Goal: Transaction & Acquisition: Subscribe to service/newsletter

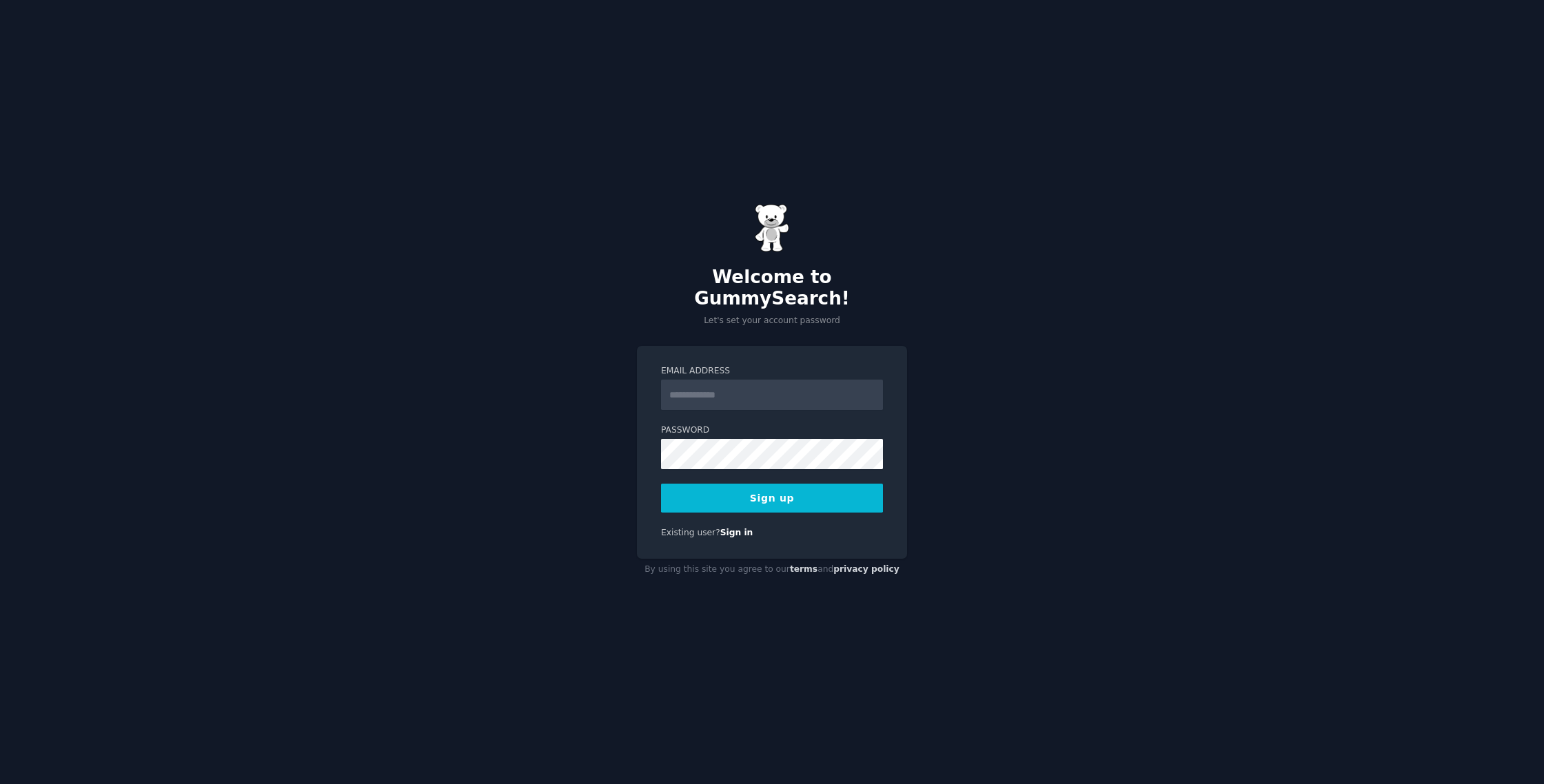
click at [725, 387] on input "Email Address" at bounding box center [771, 395] width 222 height 30
click at [713, 397] on input "Email Address" at bounding box center [771, 395] width 222 height 30
click at [713, 388] on input "Email Address" at bounding box center [771, 395] width 222 height 30
type input "**********"
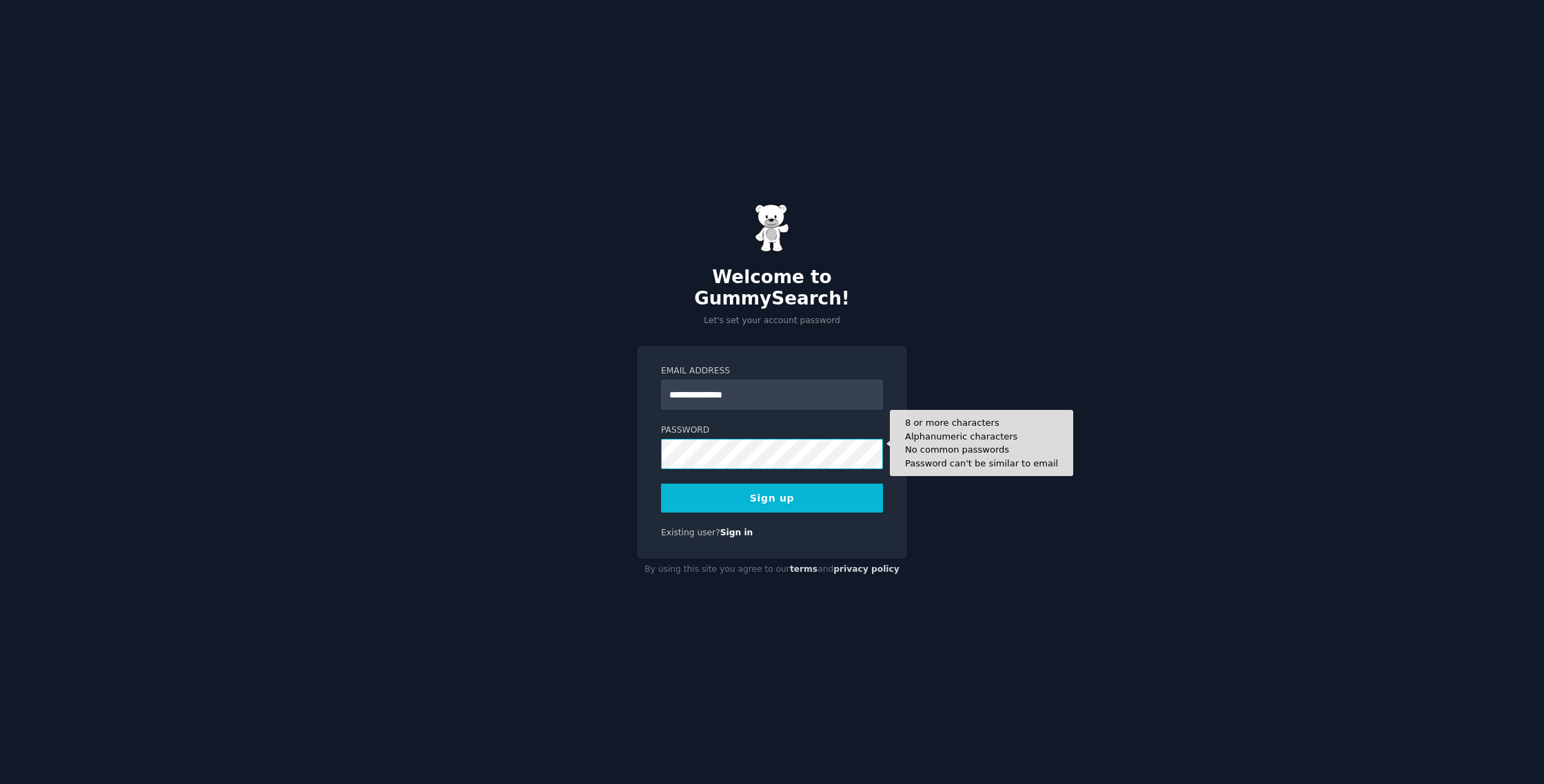
click at [661, 484] on button "Sign up" at bounding box center [771, 498] width 222 height 29
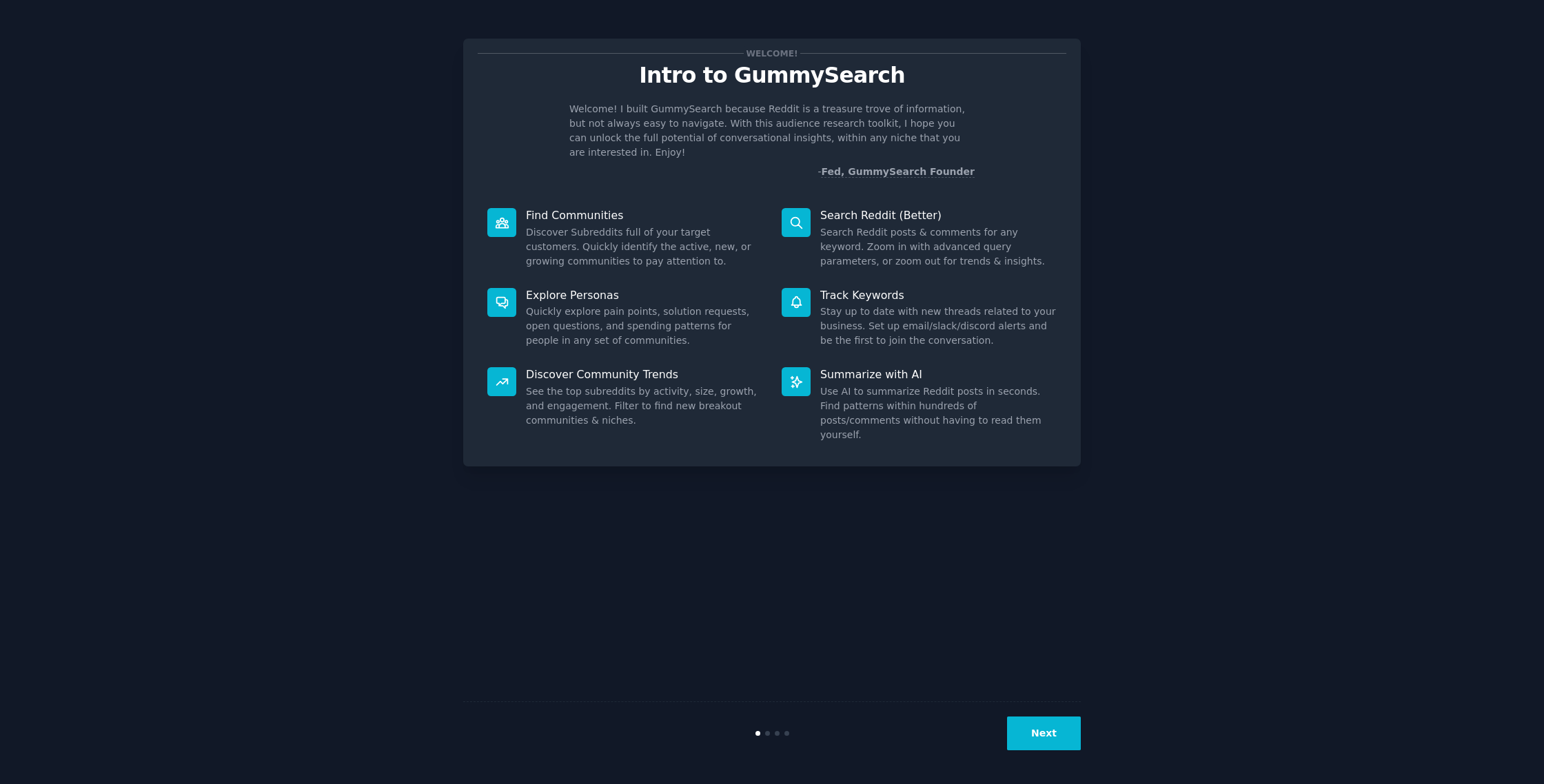
click at [1059, 724] on button "Next" at bounding box center [1044, 733] width 74 height 34
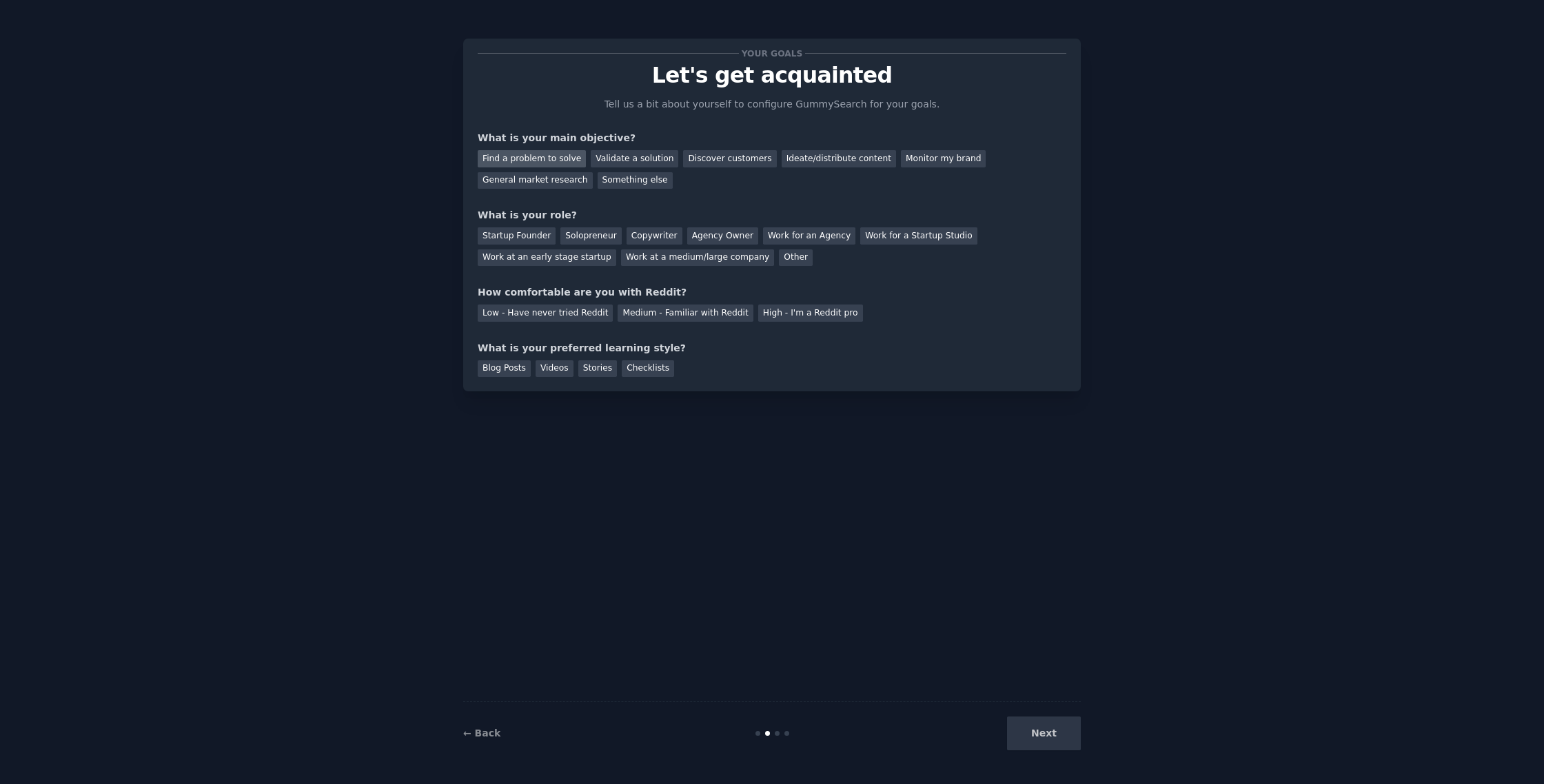
click at [549, 161] on div "Find a problem to solve" at bounding box center [531, 159] width 108 height 17
click at [561, 181] on div "General market research" at bounding box center [535, 180] width 115 height 17
click at [539, 157] on div "Find a problem to solve" at bounding box center [531, 159] width 108 height 17
click at [540, 182] on div "General market research" at bounding box center [535, 180] width 115 height 17
click at [540, 157] on div "Find a problem to solve" at bounding box center [531, 159] width 108 height 17
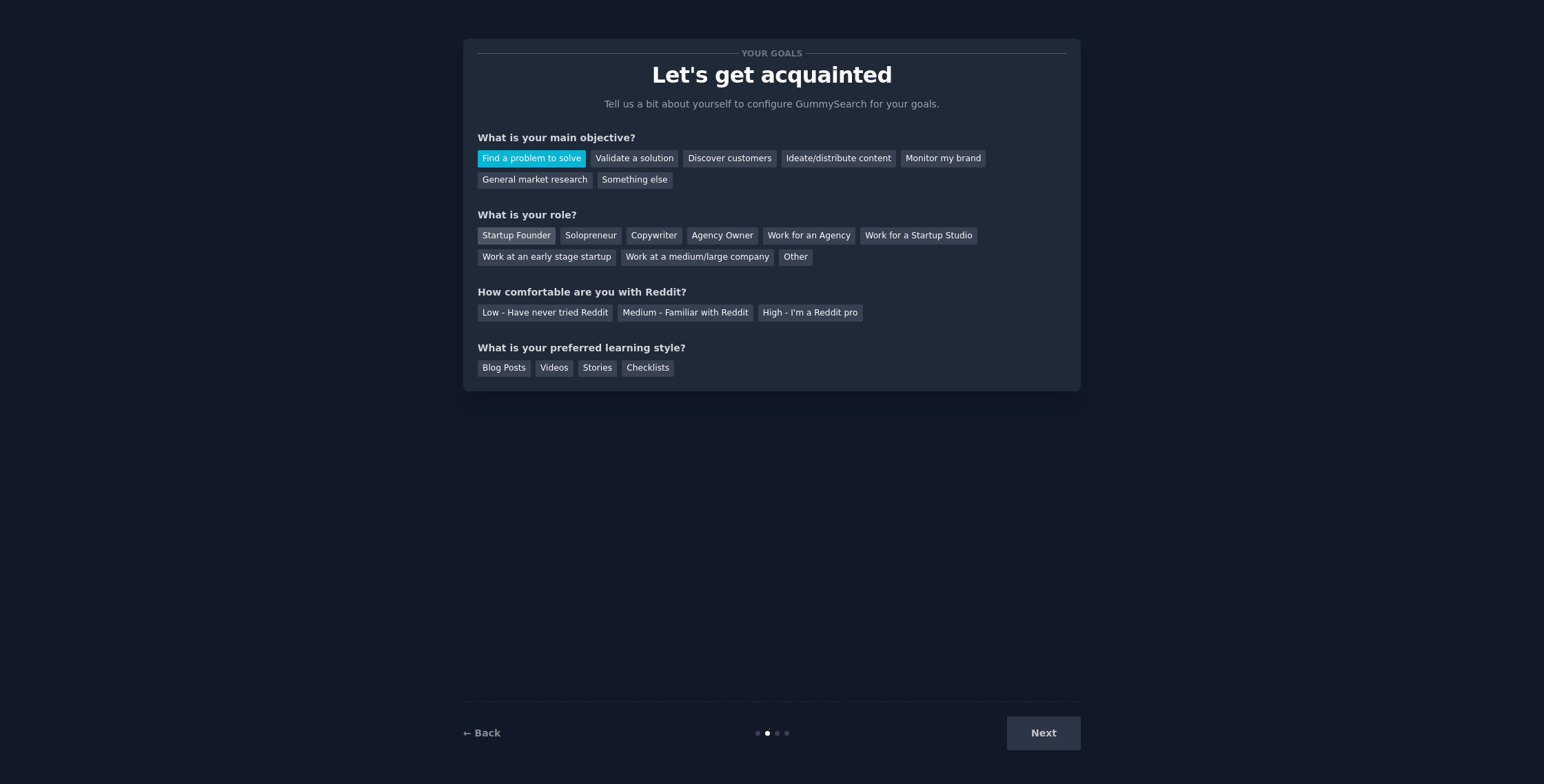
click at [518, 239] on div "Startup Founder" at bounding box center [516, 235] width 78 height 17
click at [572, 238] on div "Solopreneur" at bounding box center [591, 235] width 61 height 17
click at [500, 238] on div "Startup Founder" at bounding box center [516, 235] width 78 height 17
click at [583, 314] on div "Low - Have never tried Reddit" at bounding box center [546, 313] width 136 height 17
click at [503, 375] on div "Blog Posts" at bounding box center [505, 368] width 53 height 17
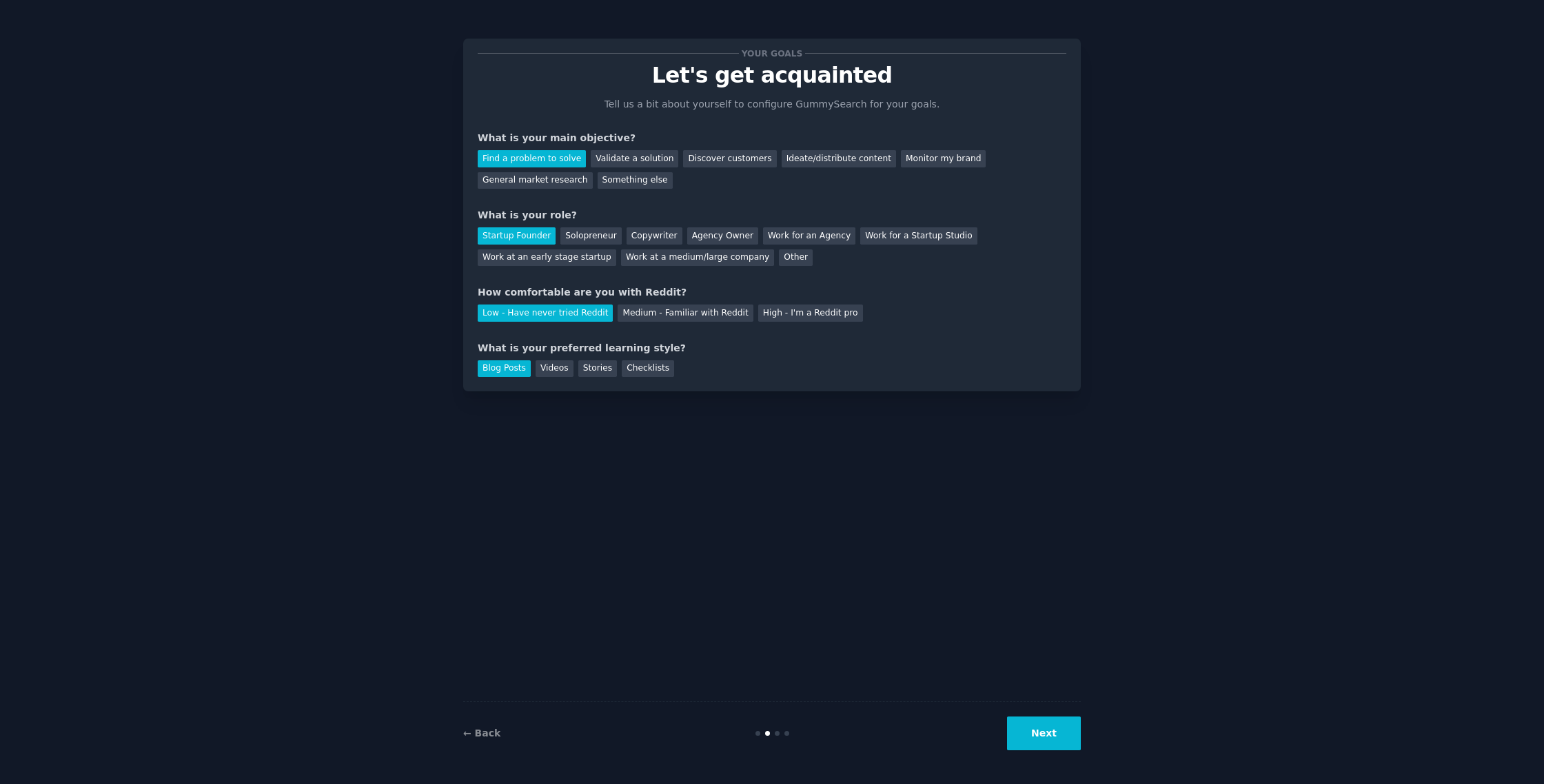
drag, startPoint x: 1008, startPoint y: 739, endPoint x: 1005, endPoint y: 733, distance: 6.7
click at [1008, 736] on div "Next" at bounding box center [977, 733] width 206 height 34
click at [1068, 742] on button "Next" at bounding box center [1044, 733] width 74 height 34
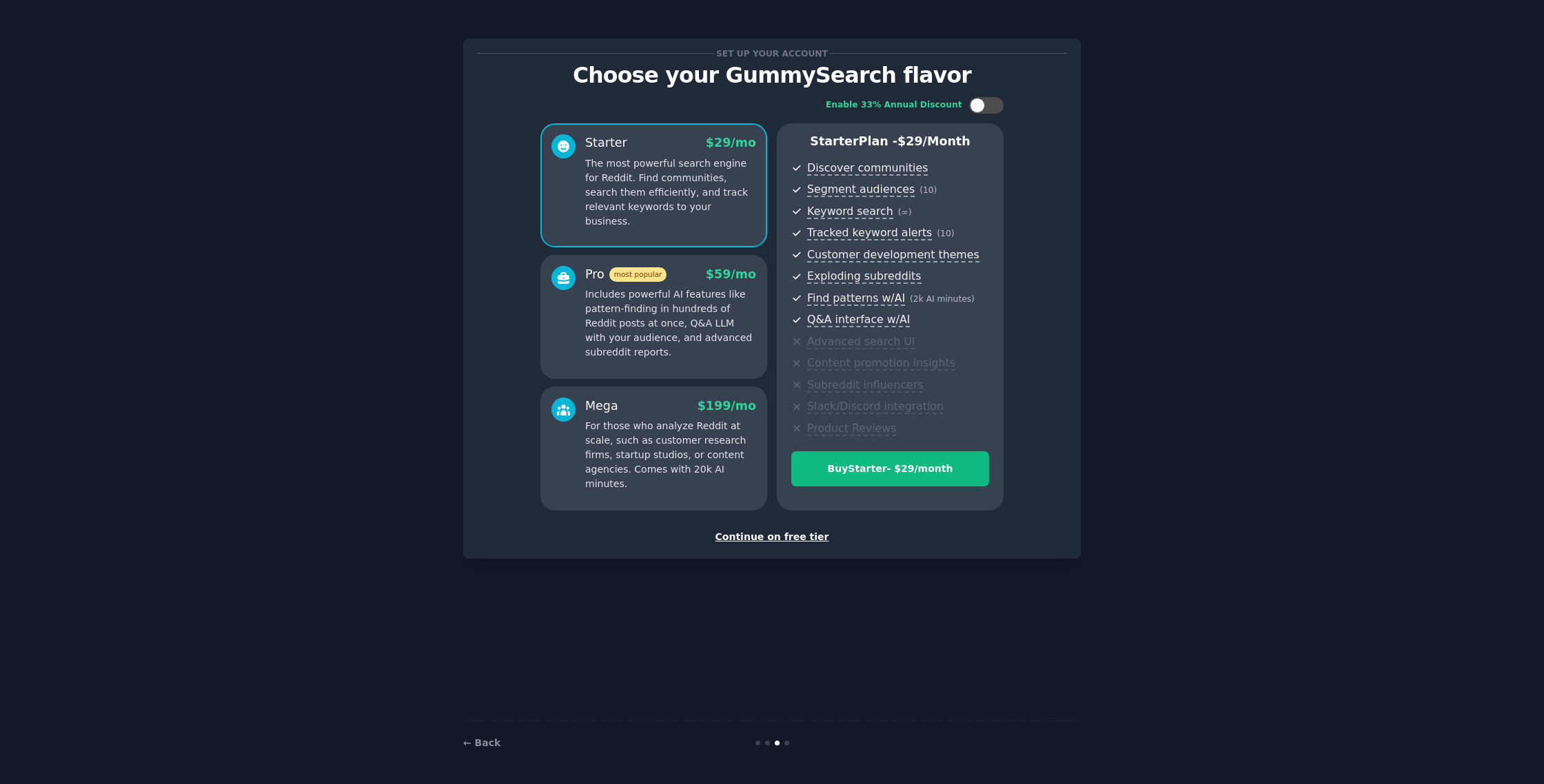
click at [783, 539] on div "Continue on free tier" at bounding box center [772, 537] width 588 height 14
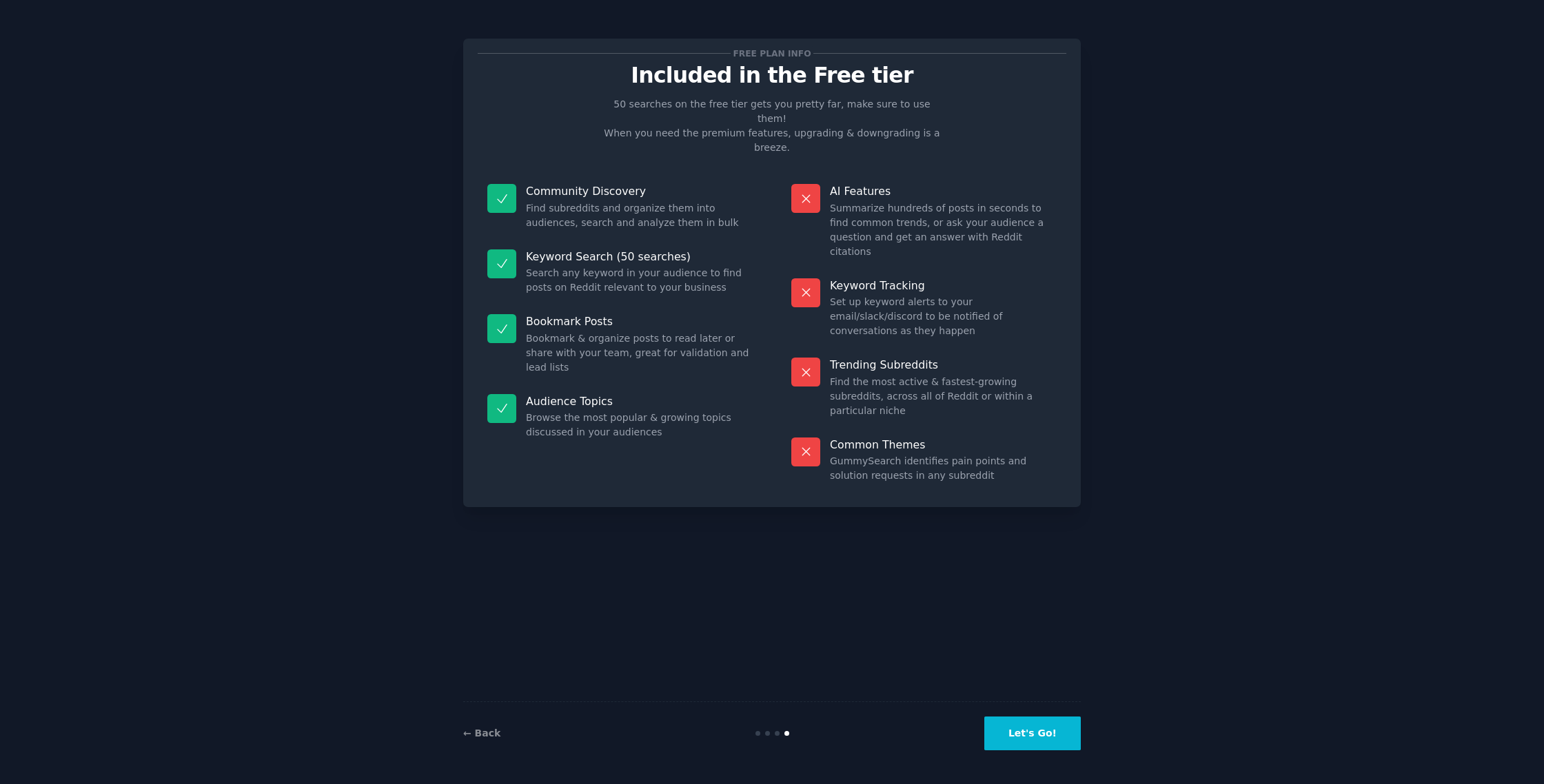
click at [1009, 718] on button "Let's Go!" at bounding box center [1032, 733] width 96 height 34
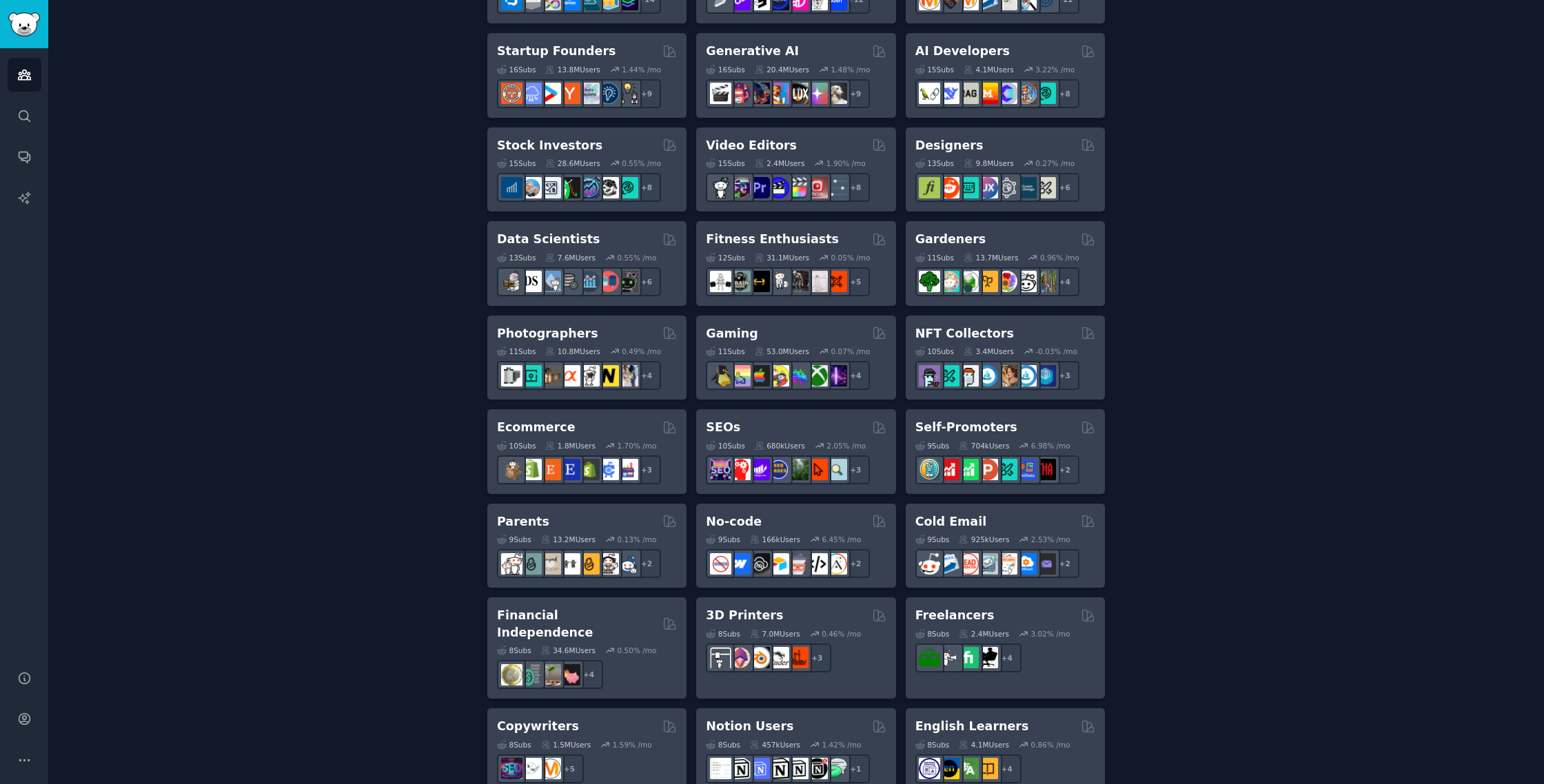
scroll to position [805, 0]
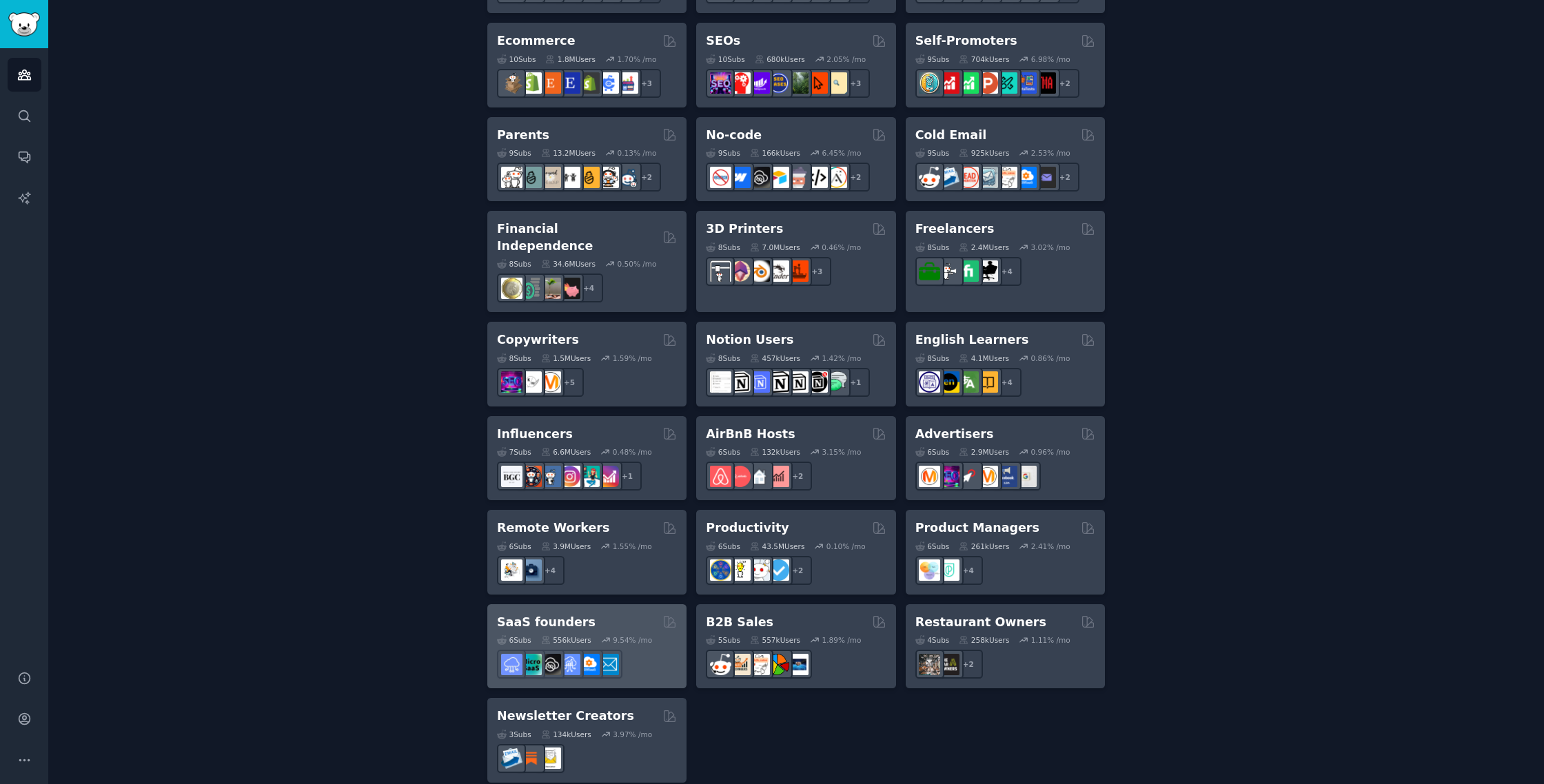
click at [615, 604] on div "SaaS founders 6 Sub s 556k Users 9.54 % /mo" at bounding box center [587, 646] width 199 height 85
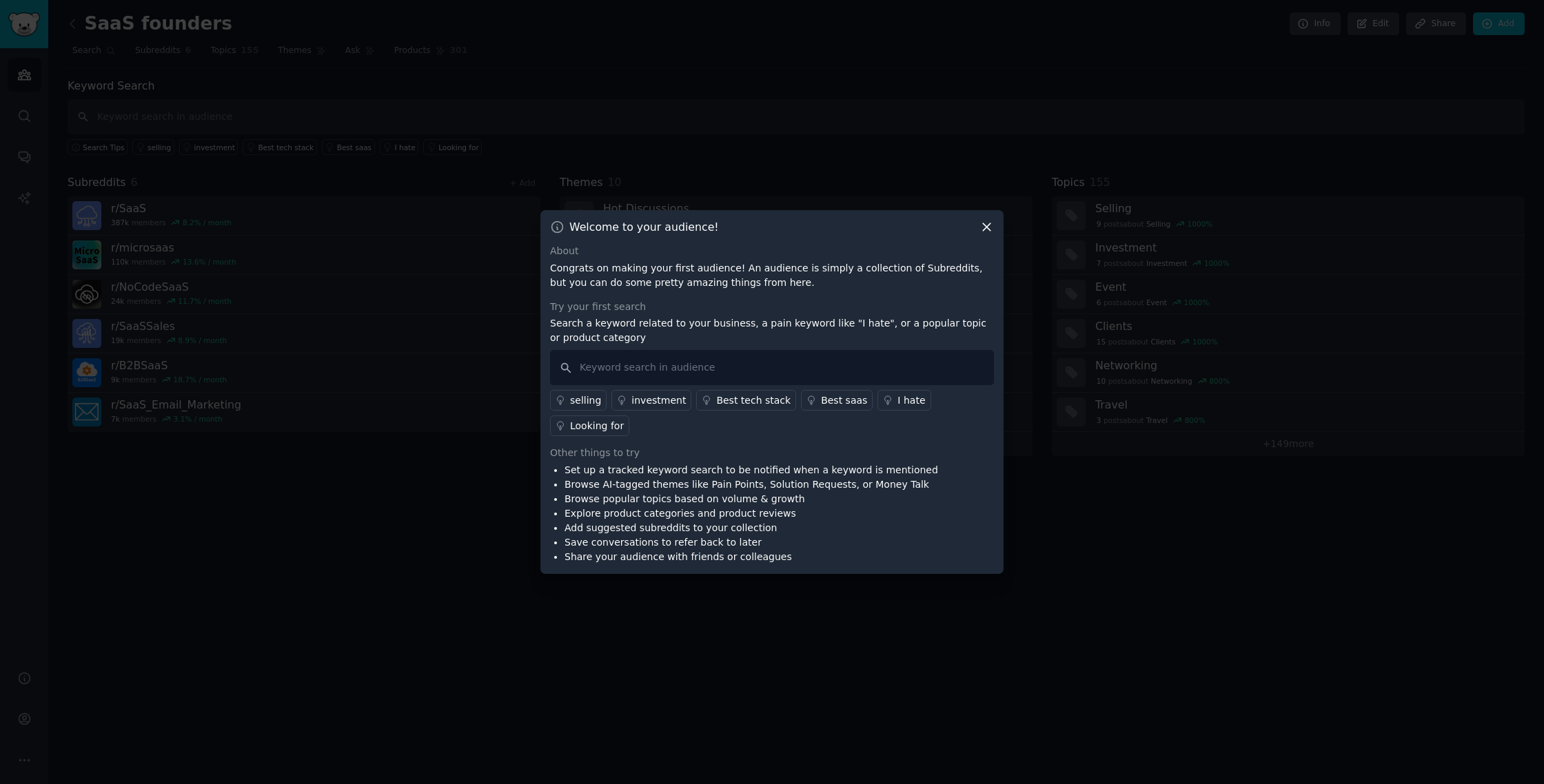
click at [975, 222] on div "Welcome to your audience!" at bounding box center [772, 227] width 444 height 14
click at [983, 227] on icon at bounding box center [987, 227] width 14 height 14
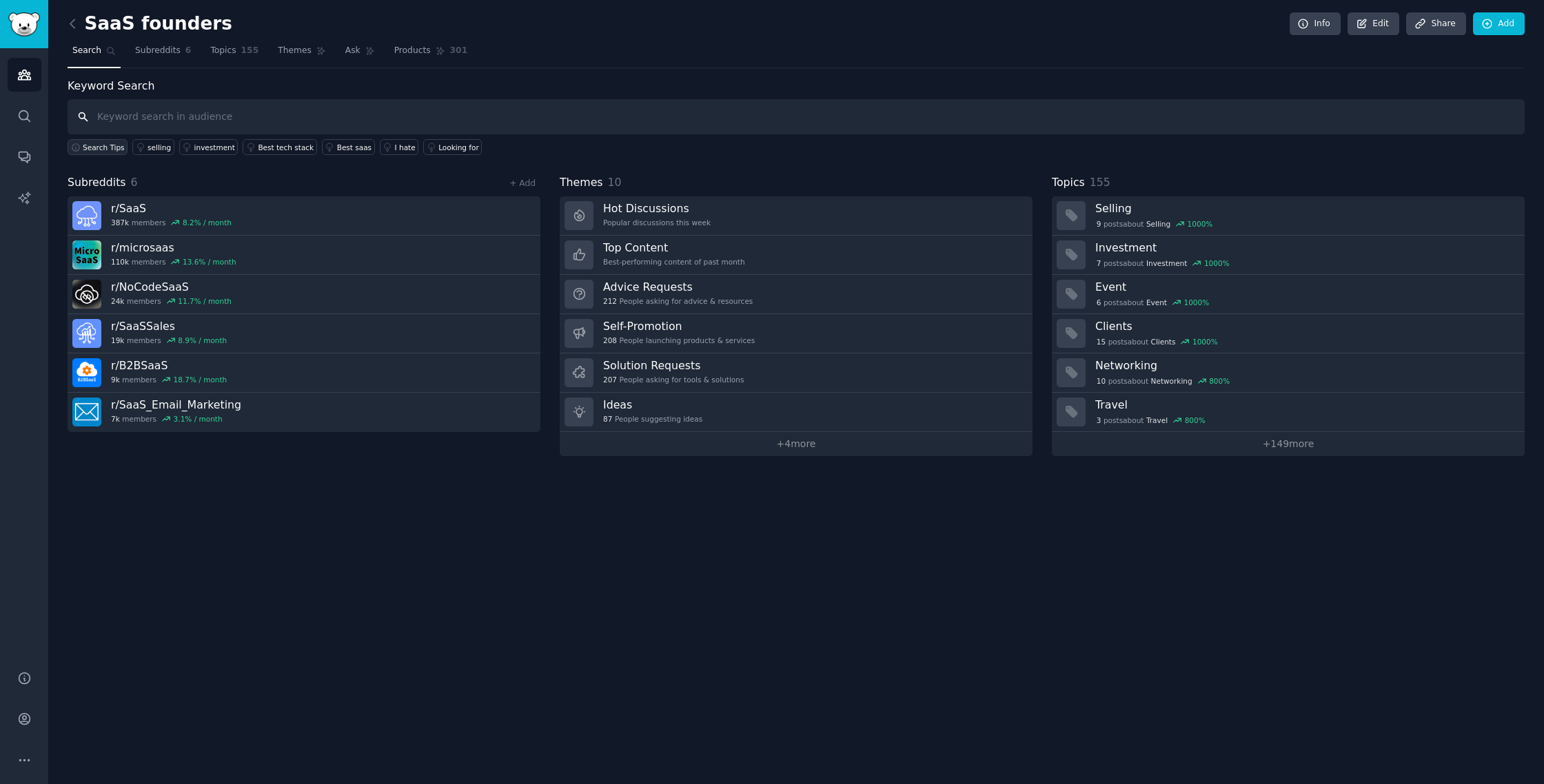
click at [92, 152] on button "Search Tips" at bounding box center [97, 147] width 60 height 16
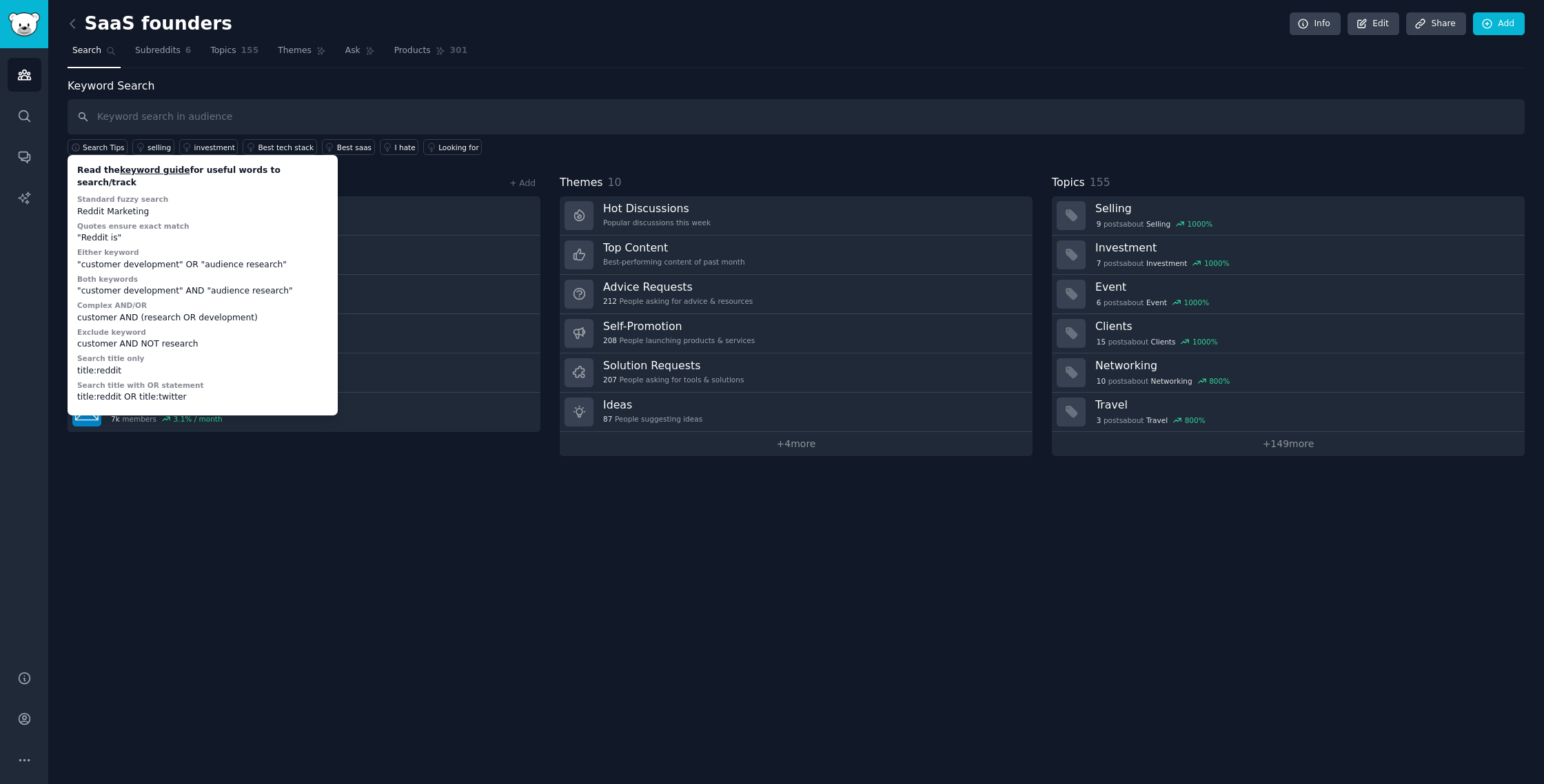
click at [356, 541] on div "SaaS founders Info Edit Share Add Search Subreddits 6 Topics 155 Themes Ask Pro…" at bounding box center [796, 392] width 1496 height 784
